Goal: Communication & Community: Answer question/provide support

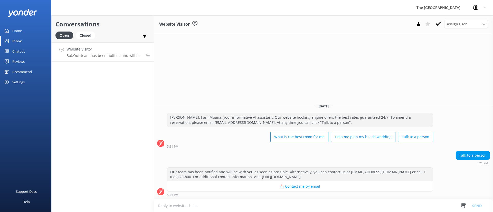
click at [291, 206] on textarea at bounding box center [323, 206] width 339 height 13
click at [220, 206] on textarea "[PERSON_NAME], This is [PERSON_NAME] from the Reresvations." at bounding box center [323, 205] width 339 height 13
click at [299, 203] on textarea "[PERSON_NAME], This is [PERSON_NAME] from the Reservations." at bounding box center [323, 205] width 339 height 13
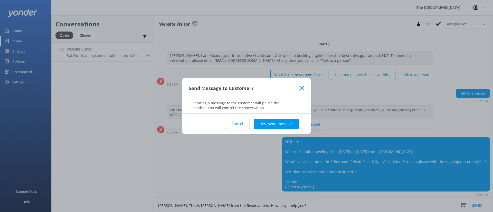
type textarea "[PERSON_NAME], This is [PERSON_NAME] from the Reservations. How may I help you?"
click at [266, 170] on div "Send Message to Customer? Sending a message to the customer will pause the chat…" at bounding box center [246, 106] width 493 height 212
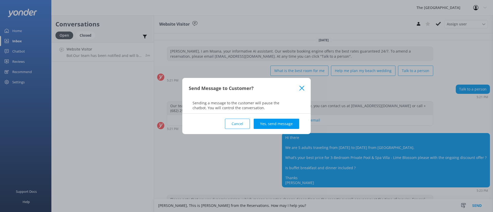
scroll to position [27, 0]
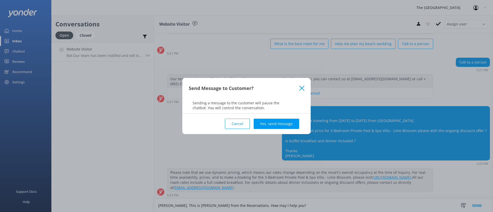
click at [301, 89] on use at bounding box center [301, 88] width 5 height 5
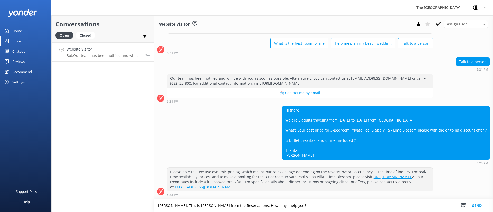
click at [475, 205] on button "Send" at bounding box center [476, 205] width 19 height 13
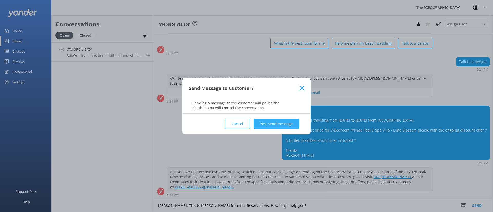
click at [295, 119] on button "Yes, send message" at bounding box center [275, 124] width 45 height 10
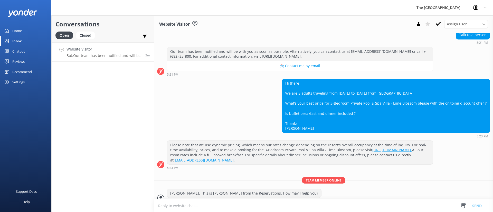
scroll to position [61, 0]
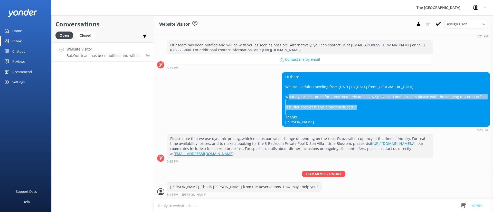
drag, startPoint x: 374, startPoint y: 107, endPoint x: 311, endPoint y: 87, distance: 65.3
click at [315, 91] on div "Hi there We are 5 adults traveling from [DATE] to [DATE] from [GEOGRAPHIC_DATA]…" at bounding box center [385, 100] width 207 height 54
click at [374, 103] on div "Hi there We are 5 adults traveling from [DATE] to [DATE] from [GEOGRAPHIC_DATA]…" at bounding box center [385, 100] width 207 height 54
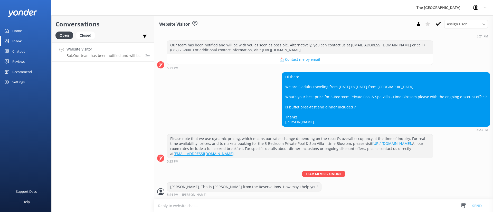
scroll to position [73, 0]
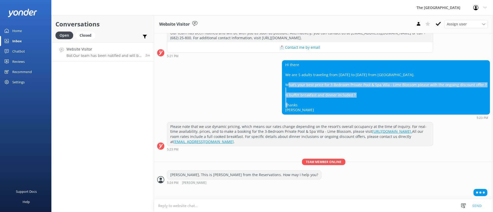
drag, startPoint x: 366, startPoint y: 92, endPoint x: 331, endPoint y: 60, distance: 47.6
click at [336, 64] on div "Hi there We are 5 adults traveling from [DATE] to [DATE] from [GEOGRAPHIC_DATA]…" at bounding box center [385, 88] width 207 height 54
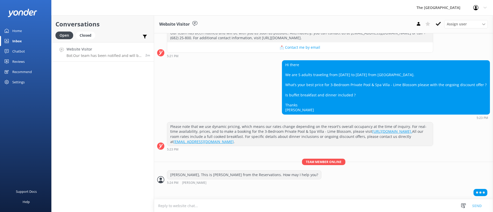
click at [416, 105] on div "Hi there We are 5 adults traveling from [DATE] to [DATE] from [GEOGRAPHIC_DATA]…" at bounding box center [385, 88] width 207 height 54
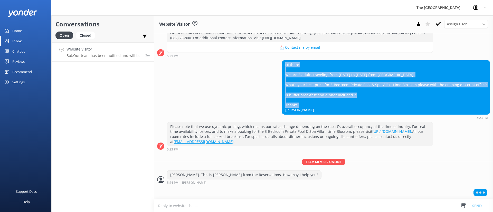
drag, startPoint x: 266, startPoint y: 59, endPoint x: 236, endPoint y: 40, distance: 34.8
click at [236, 40] on div "[DATE] [PERSON_NAME], I am Moana, your informative AI assistant. Our website bo…" at bounding box center [323, 80] width 339 height 240
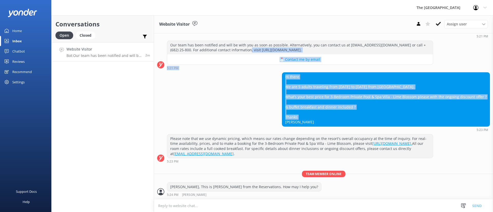
click at [373, 116] on div "Hi there We are 5 adults traveling from [DATE] to [DATE] from [GEOGRAPHIC_DATA]…" at bounding box center [386, 101] width 208 height 59
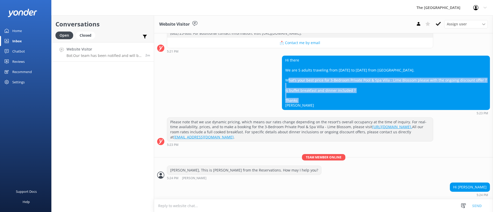
drag, startPoint x: 354, startPoint y: 101, endPoint x: 281, endPoint y: 62, distance: 82.4
click at [282, 62] on div "Hi there We are 5 adults traveling from [DATE] to [DATE] from [GEOGRAPHIC_DATA]…" at bounding box center [385, 83] width 207 height 54
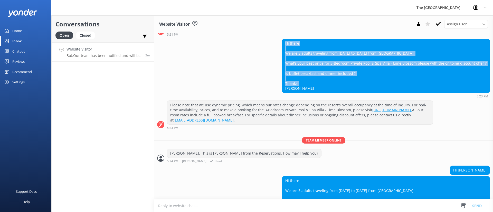
scroll to position [133, 0]
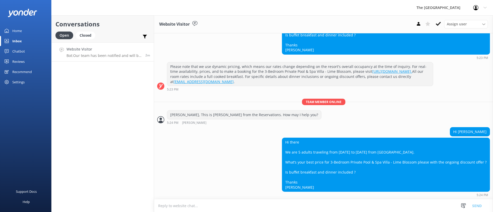
click at [294, 206] on textarea at bounding box center [323, 206] width 339 height 13
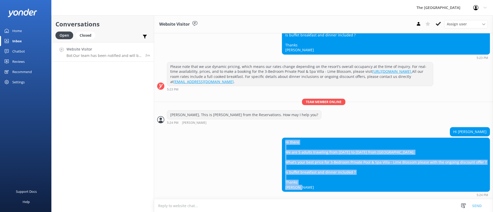
copy div "Hi there We are 5 adults traveling from [DATE] to [DATE] from [GEOGRAPHIC_DATA]…"
drag, startPoint x: 288, startPoint y: 168, endPoint x: 261, endPoint y: 142, distance: 36.8
click at [261, 142] on div "Hi there We are 5 adults traveling from [DATE] to [DATE] from [GEOGRAPHIC_DATA]…" at bounding box center [323, 167] width 339 height 59
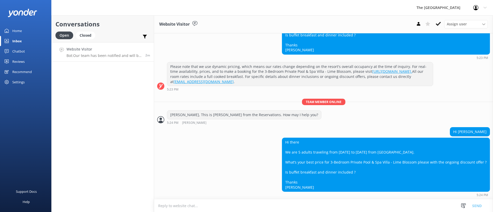
click at [241, 206] on textarea at bounding box center [323, 206] width 339 height 13
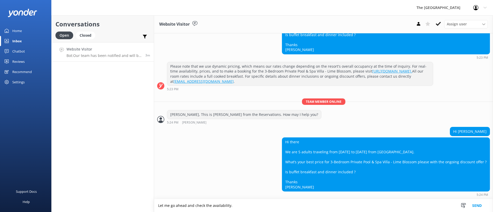
type textarea "Let me go ahead and check the availability."
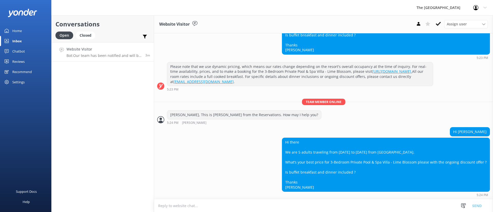
scroll to position [150, 0]
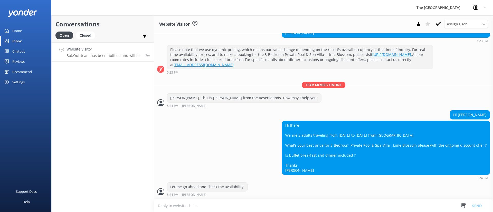
click at [248, 135] on div "Hi there We are 5 adults traveling from [DATE] to [DATE] from [GEOGRAPHIC_DATA]…" at bounding box center [323, 150] width 339 height 59
click at [202, 147] on div "Hi there We are 5 adults traveling from [DATE] to [DATE] from [GEOGRAPHIC_DATA]…" at bounding box center [323, 150] width 339 height 59
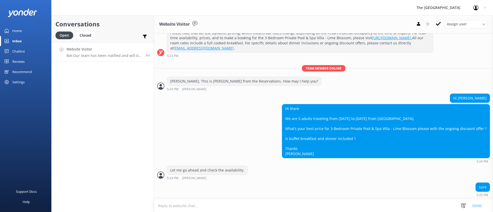
scroll to position [177, 0]
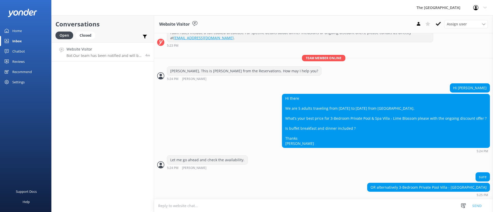
click at [222, 104] on div "Hi there We are 5 adults traveling from [DATE] to [DATE] from [GEOGRAPHIC_DATA]…" at bounding box center [323, 123] width 339 height 59
click at [313, 184] on div "OR alternatively 3-Bedroom Private Pool Villa - Onemaru 5:25 PM" at bounding box center [323, 190] width 339 height 14
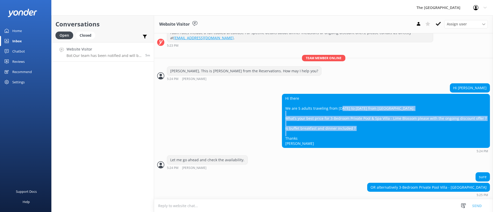
drag, startPoint x: 388, startPoint y: 131, endPoint x: 295, endPoint y: 94, distance: 100.6
click at [298, 95] on div "Hi there We are 5 adults traveling from [DATE] to [DATE] from [GEOGRAPHIC_DATA]…" at bounding box center [385, 121] width 207 height 54
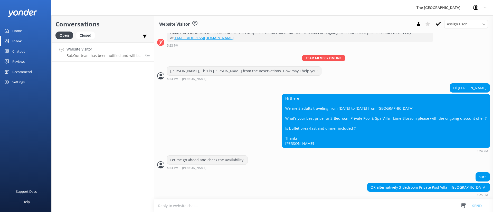
click at [345, 205] on textarea at bounding box center [323, 206] width 339 height 13
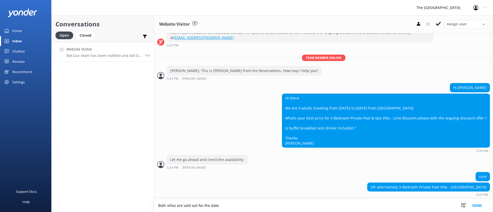
click at [262, 202] on textarea "Both villas are sold out for the date." at bounding box center [323, 205] width 339 height 13
paste textarea "3-Bedroom Beachside Interconnecting Family Suite"
type textarea "Both villas are sold out for the date. I can recommend our 3-Bedroom Beachside …"
click at [476, 210] on button "Send" at bounding box center [476, 205] width 19 height 13
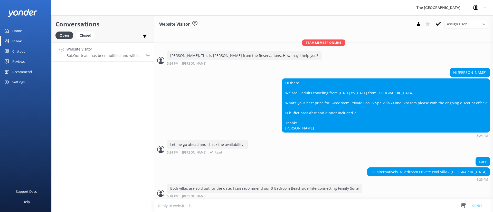
scroll to position [194, 0]
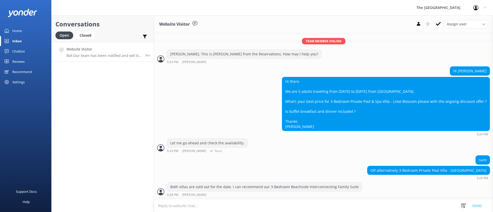
click at [350, 155] on div "Let me go ahead and check the availability. 5:24 PM [PERSON_NAME] Read" at bounding box center [323, 147] width 339 height 17
click at [346, 152] on div "Let me go ahead and check the availability. 5:24 PM [PERSON_NAME] Read" at bounding box center [323, 146] width 339 height 14
click at [258, 167] on div "OR alternatively 3-Bedroom Private Pool Villa - Onemaru 5:25 PM" at bounding box center [323, 173] width 339 height 14
click at [296, 206] on textarea at bounding box center [323, 206] width 339 height 13
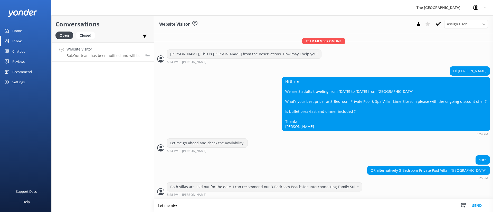
scroll to position [194, 0]
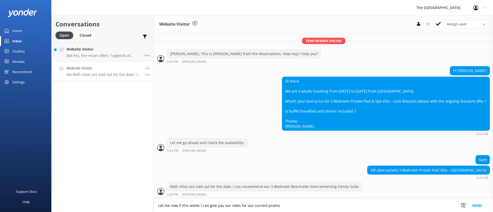
click at [266, 203] on textarea "Let me now if this works I can give you our rates for our current promo" at bounding box center [323, 205] width 339 height 13
type textarea "Let me now if this works I can give you our rates for our current winter promo"
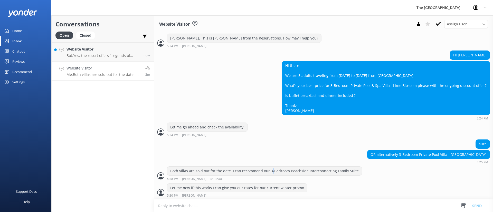
drag, startPoint x: 270, startPoint y: 173, endPoint x: 279, endPoint y: 170, distance: 9.2
click at [271, 171] on div "Both villas are sold out for the date. I can recommend our 3-Bedroom Beachside …" at bounding box center [264, 171] width 194 height 9
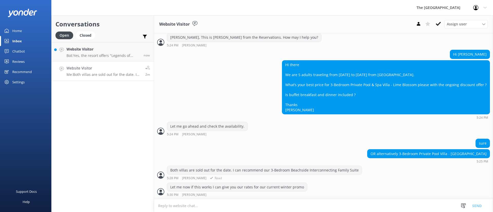
scroll to position [210, 0]
click at [281, 170] on div "Both villas are sold out for the date. I can recommend our 3-Bedroom Beachside …" at bounding box center [264, 170] width 194 height 9
click at [292, 204] on textarea at bounding box center [323, 206] width 339 height 13
click at [290, 140] on div "sure" at bounding box center [323, 144] width 339 height 11
click at [188, 207] on textarea at bounding box center [323, 206] width 339 height 13
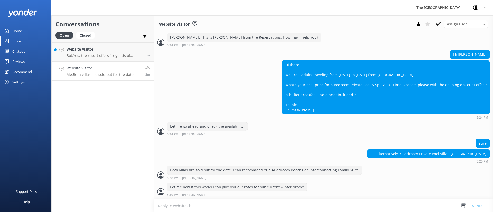
paste textarea "WINTER TRAVEL INCLUSIONS:MIDWINTER SALE - SAVE 30%! 30% OFF WHEN YOU BOOK DIREC…"
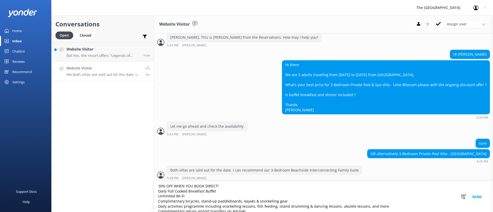
scroll to position [0, 0]
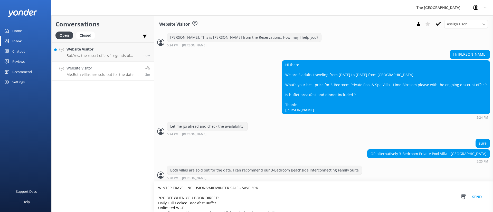
type textarea "WINTER TRAVEL INCLUSIONS:MIDWINTER SALE - SAVE 30%! 30% OFF WHEN YOU BOOK DIREC…"
click at [476, 197] on button "Send" at bounding box center [476, 197] width 19 height 31
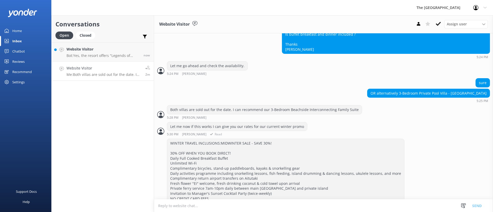
scroll to position [288, 0]
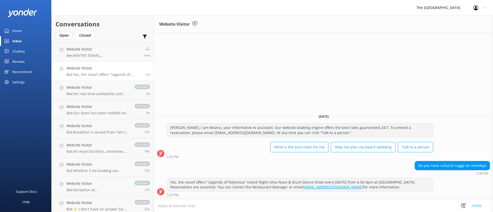
click at [67, 36] on div "Open" at bounding box center [63, 36] width 17 height 8
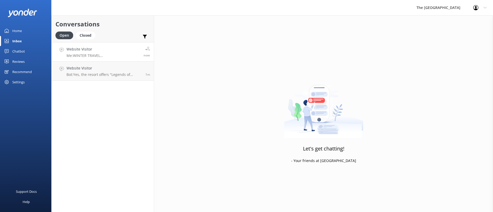
click at [89, 51] on h4 "Website Visitor" at bounding box center [102, 49] width 73 height 6
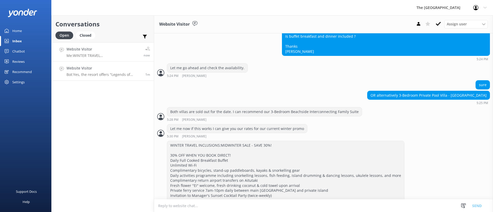
scroll to position [288, 0]
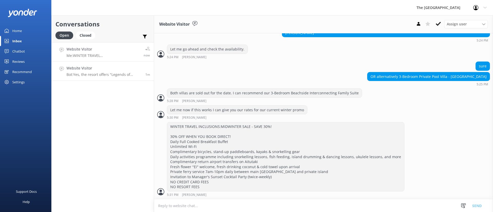
click at [83, 63] on link "Website Visitor Bot: Yes, the resort offers "Legends of Polynesia" Island Night…" at bounding box center [103, 71] width 102 height 19
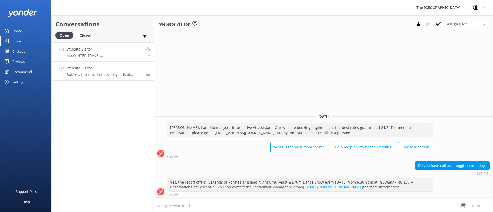
click at [88, 44] on link "Website Visitor Me: WINTER TRAVEL INCLUSIONS:MIDWINTER SALE - SAVE 30%! 30% OFF…" at bounding box center [103, 51] width 102 height 19
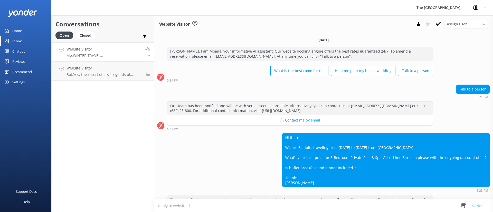
click at [92, 52] on div "Website Visitor Me: WINTER TRAVEL INCLUSIONS:MIDWINTER SALE - SAVE 30%! 30% OFF…" at bounding box center [102, 51] width 73 height 11
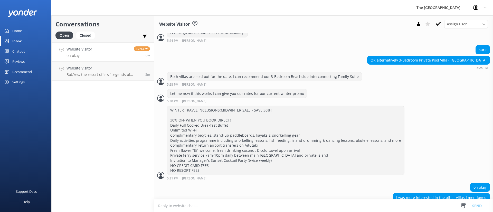
scroll to position [315, 0]
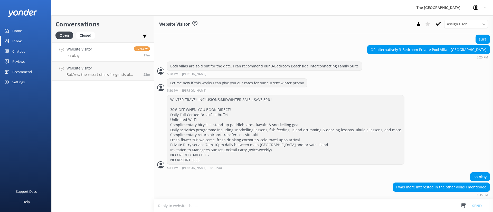
click at [460, 140] on div "WINTER TRAVEL INCLUSIONS:MIDWINTER SALE - SAVE 30%! 30% OFF WHEN YOU BOOK DIREC…" at bounding box center [323, 132] width 339 height 75
click at [297, 208] on textarea at bounding box center [323, 206] width 339 height 13
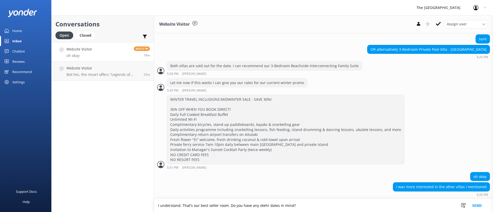
click at [263, 203] on textarea "I understand. That's our best seller room. Do you have any otehr dates in mind?" at bounding box center [323, 205] width 339 height 13
type textarea "I understand. That's our best seller room. Do you have any other dates in mind?"
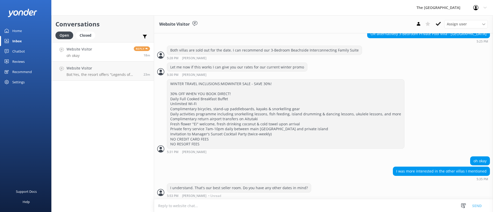
scroll to position [331, 0]
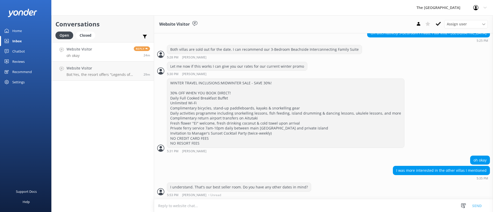
click at [123, 125] on div "Conversations Open Closed Important Assigned to me Unassigned Website Visitor o…" at bounding box center [102, 113] width 103 height 197
